Goal: Navigation & Orientation: Understand site structure

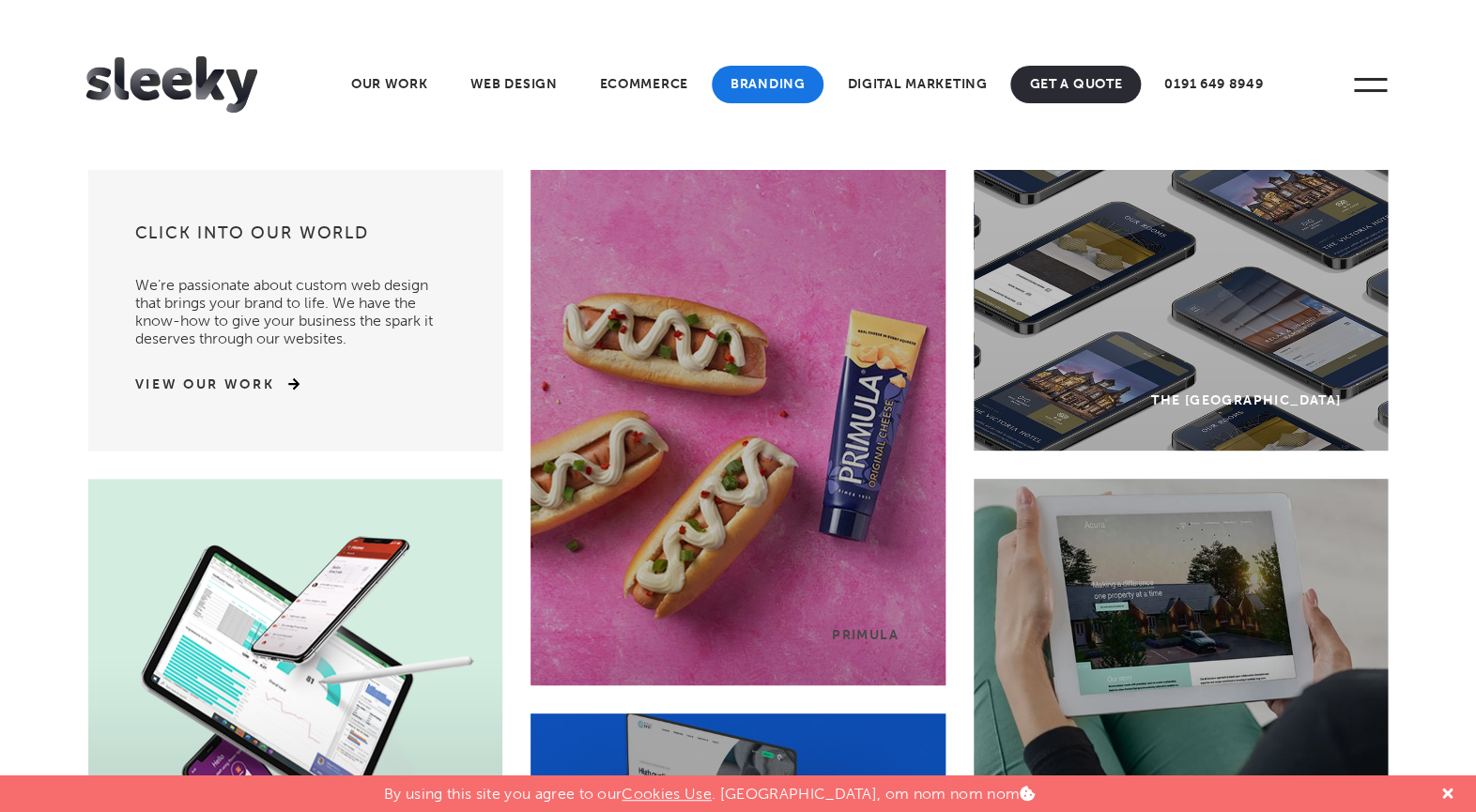
click at [758, 82] on link "Branding" at bounding box center [768, 85] width 112 height 38
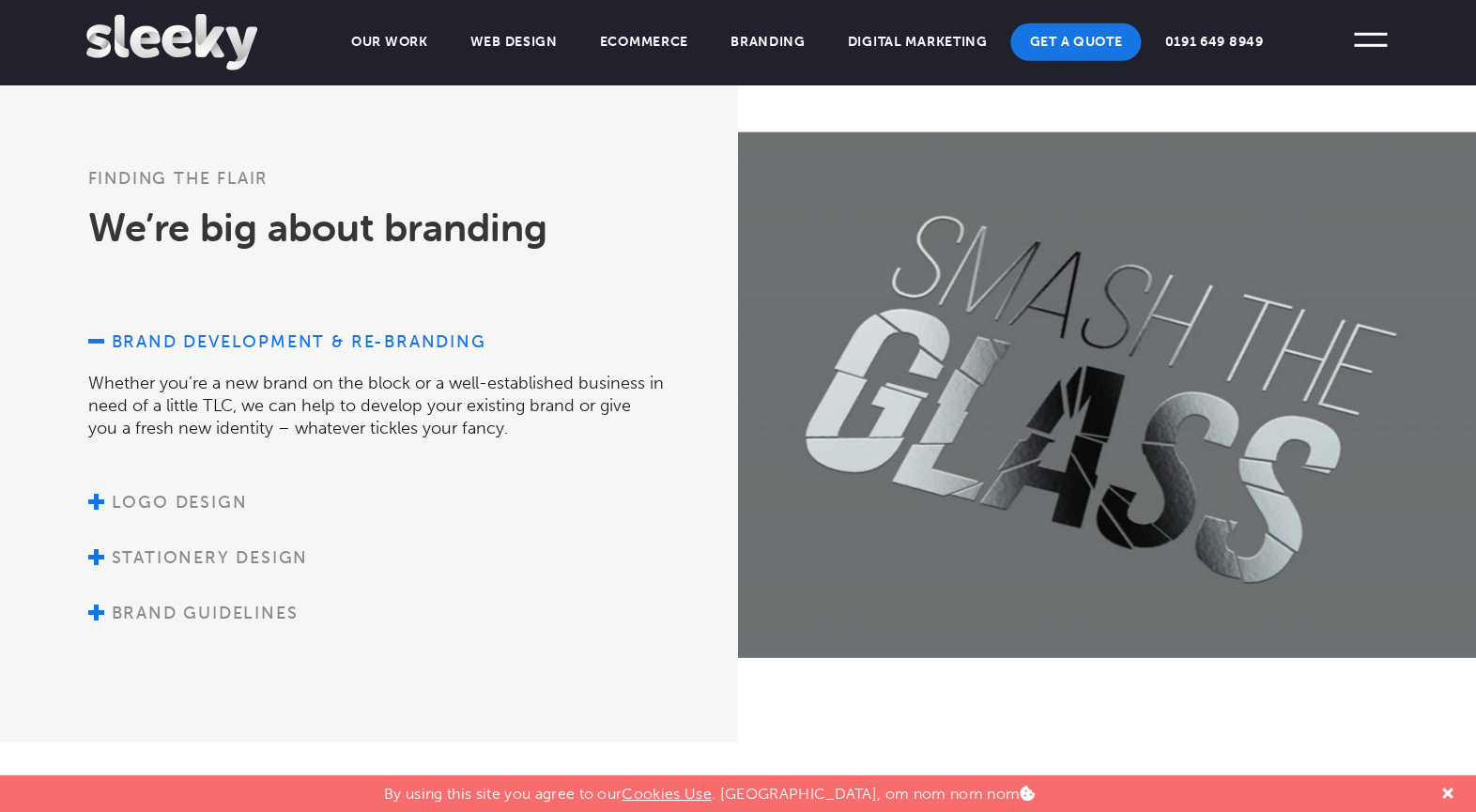
scroll to position [1743, 0]
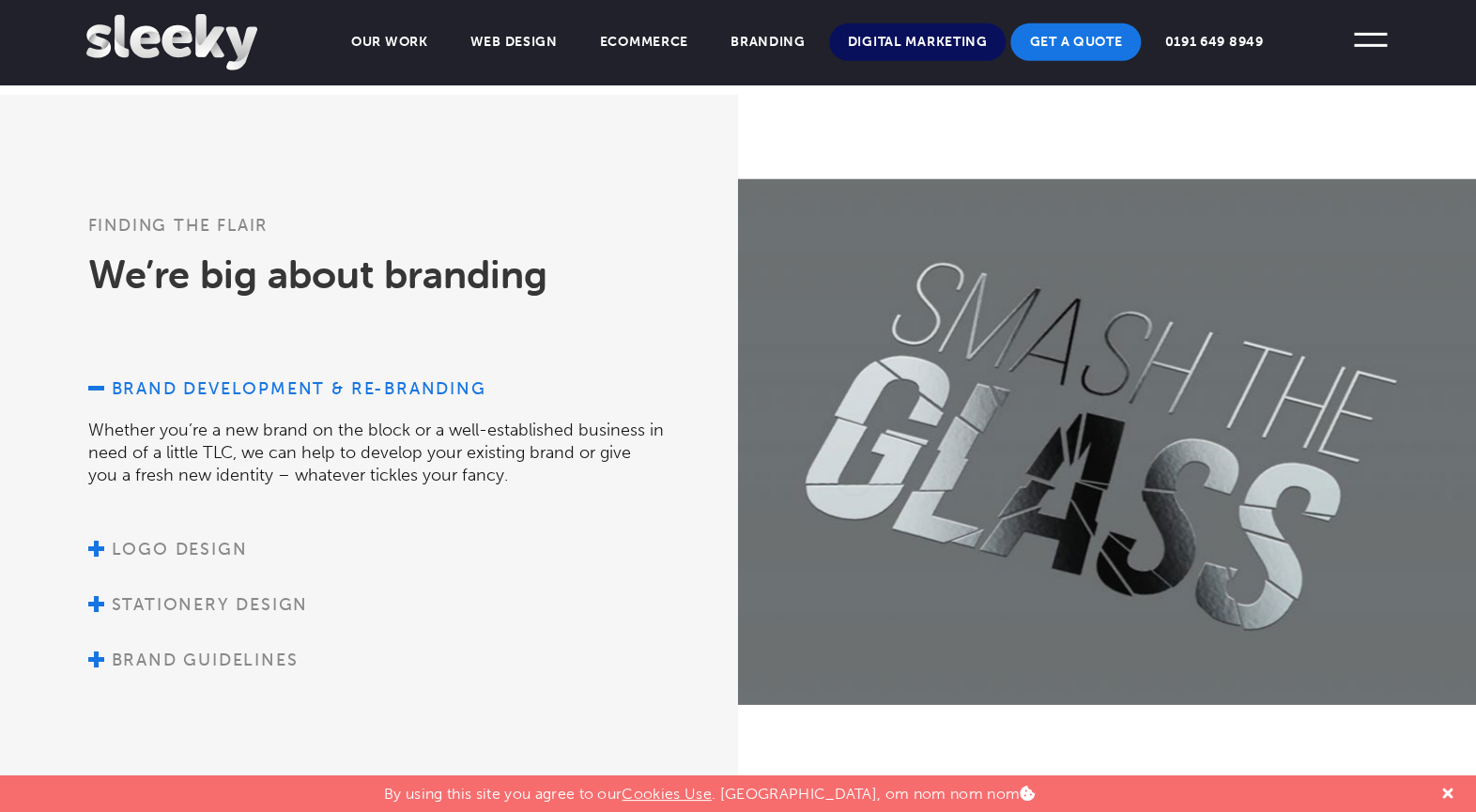
click at [942, 42] on link "Digital Marketing" at bounding box center [918, 42] width 178 height 38
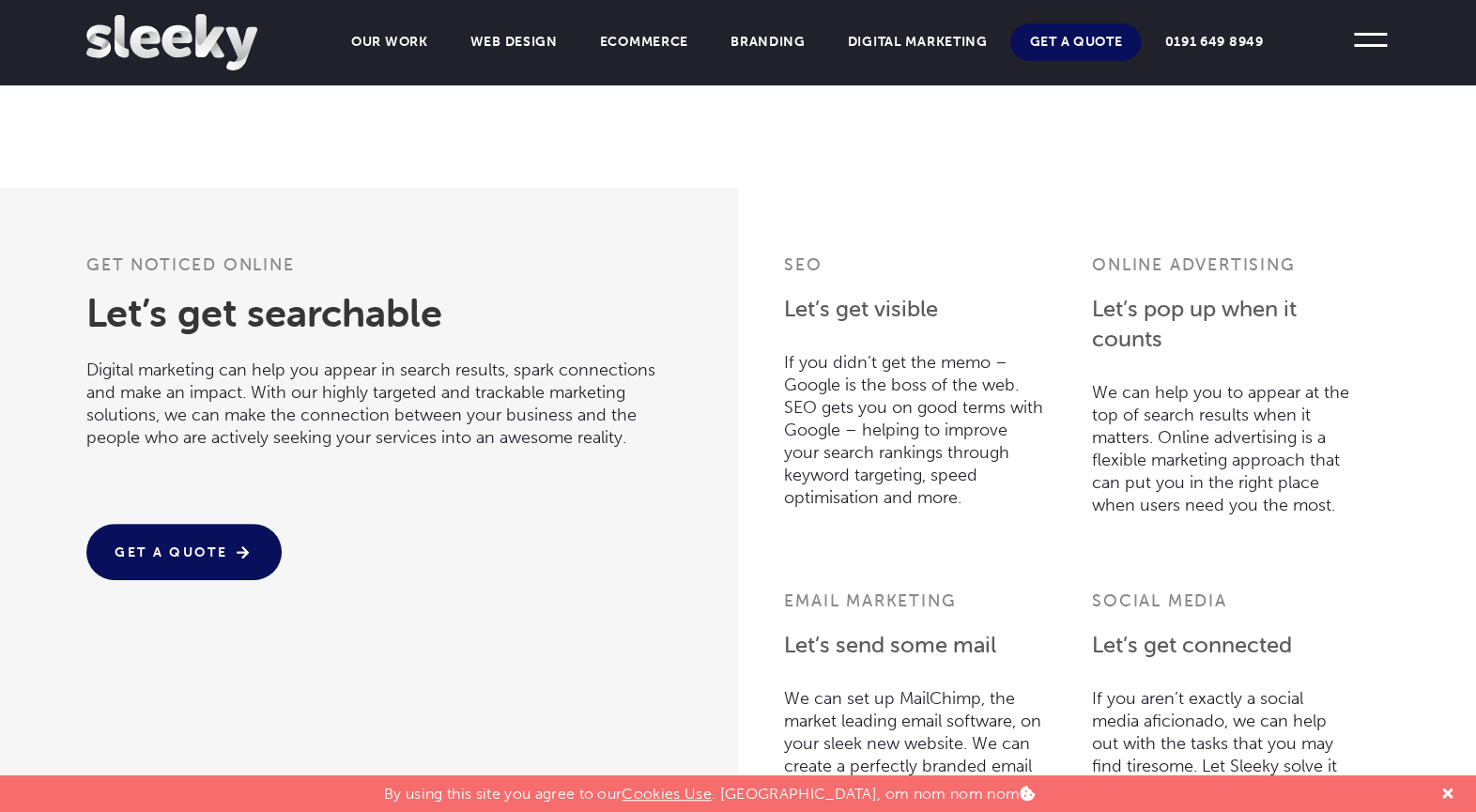
scroll to position [1547, 0]
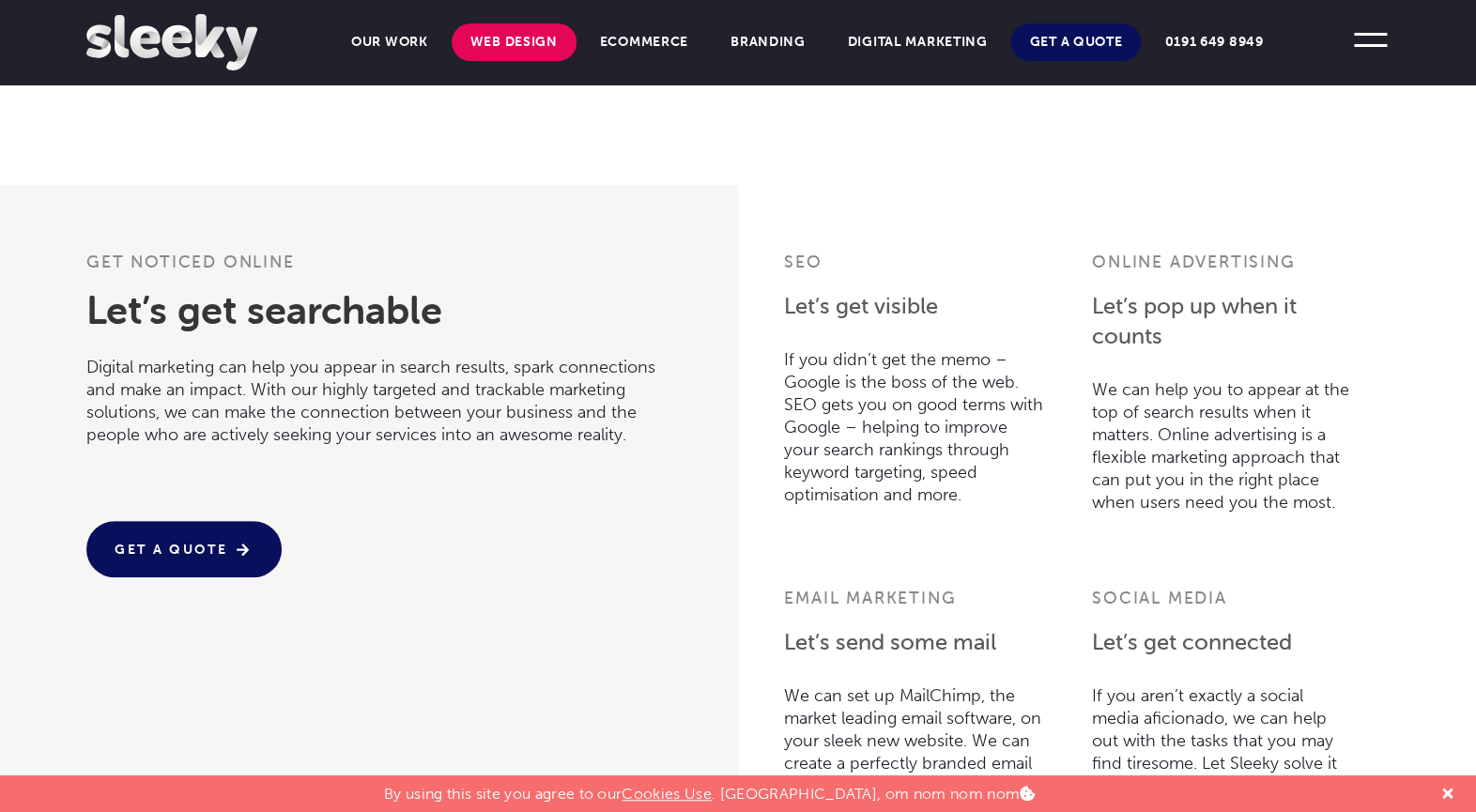
click at [534, 46] on link "Web Design" at bounding box center [514, 42] width 125 height 38
